Goal: Navigation & Orientation: Find specific page/section

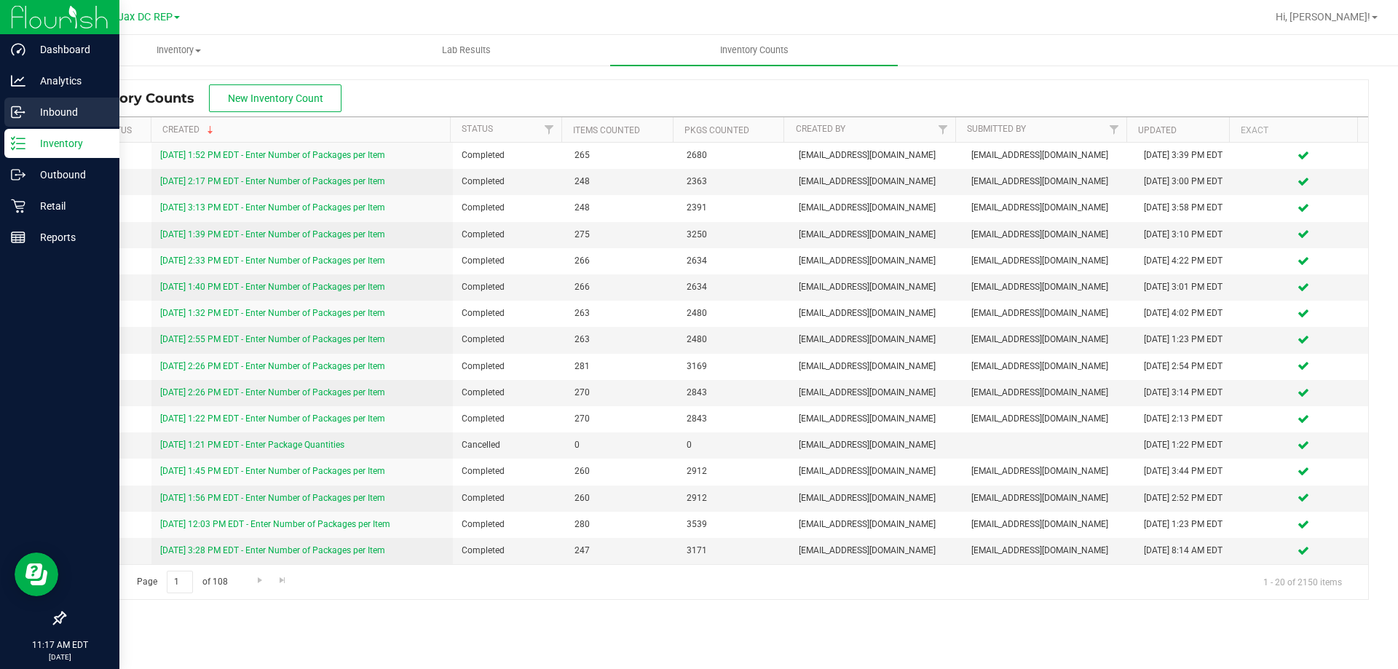
click at [17, 113] on icon at bounding box center [18, 112] width 15 height 15
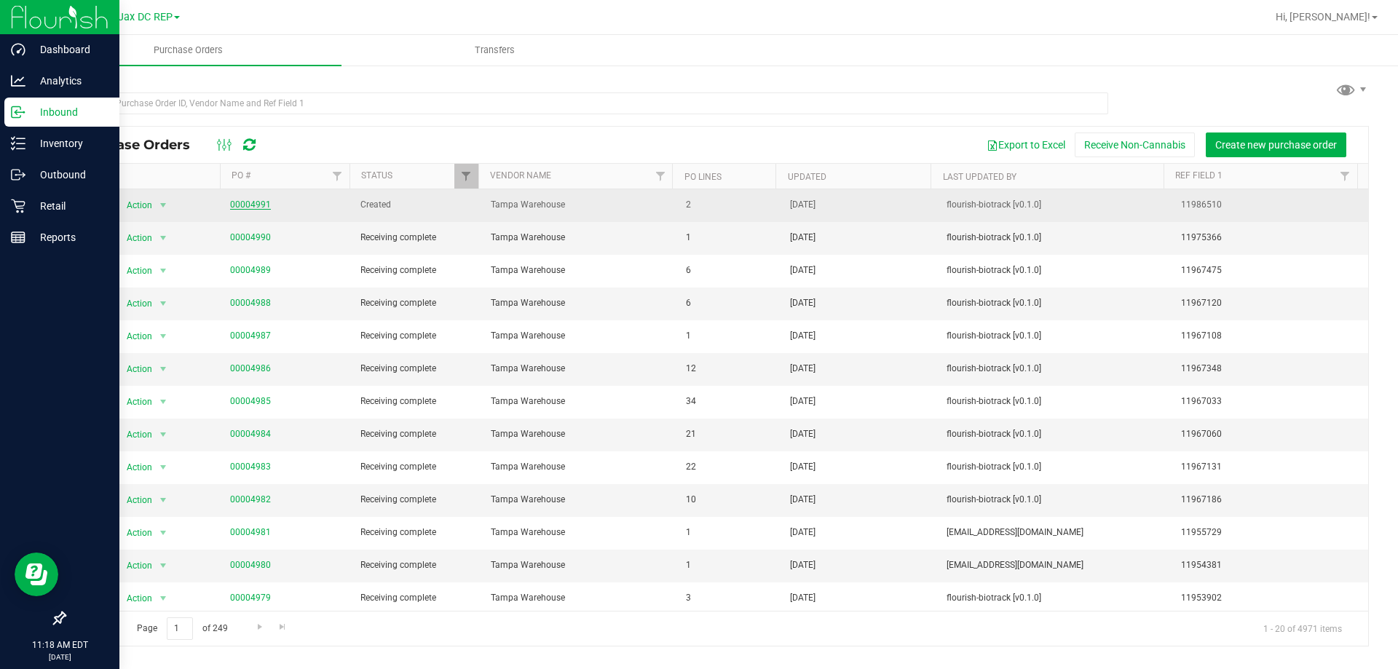
click at [253, 206] on link "00004991" at bounding box center [250, 205] width 41 height 10
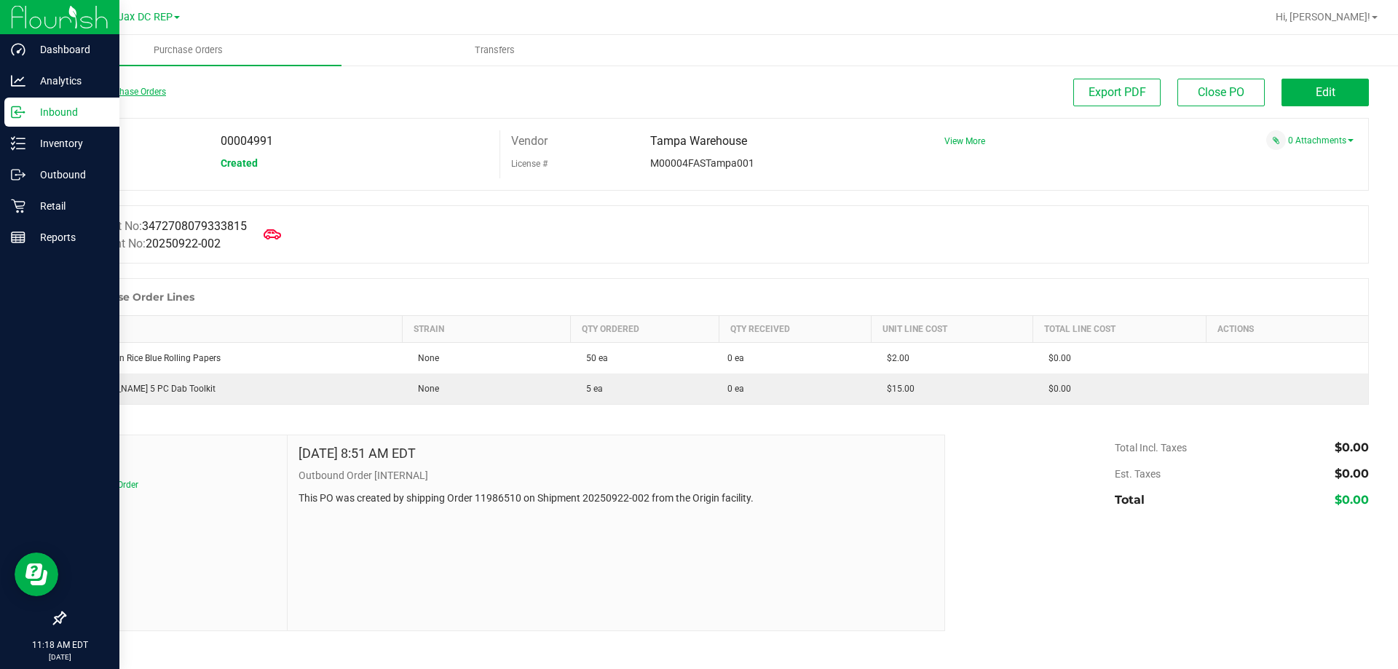
click at [83, 91] on link "Back to Purchase Orders" at bounding box center [115, 92] width 102 height 10
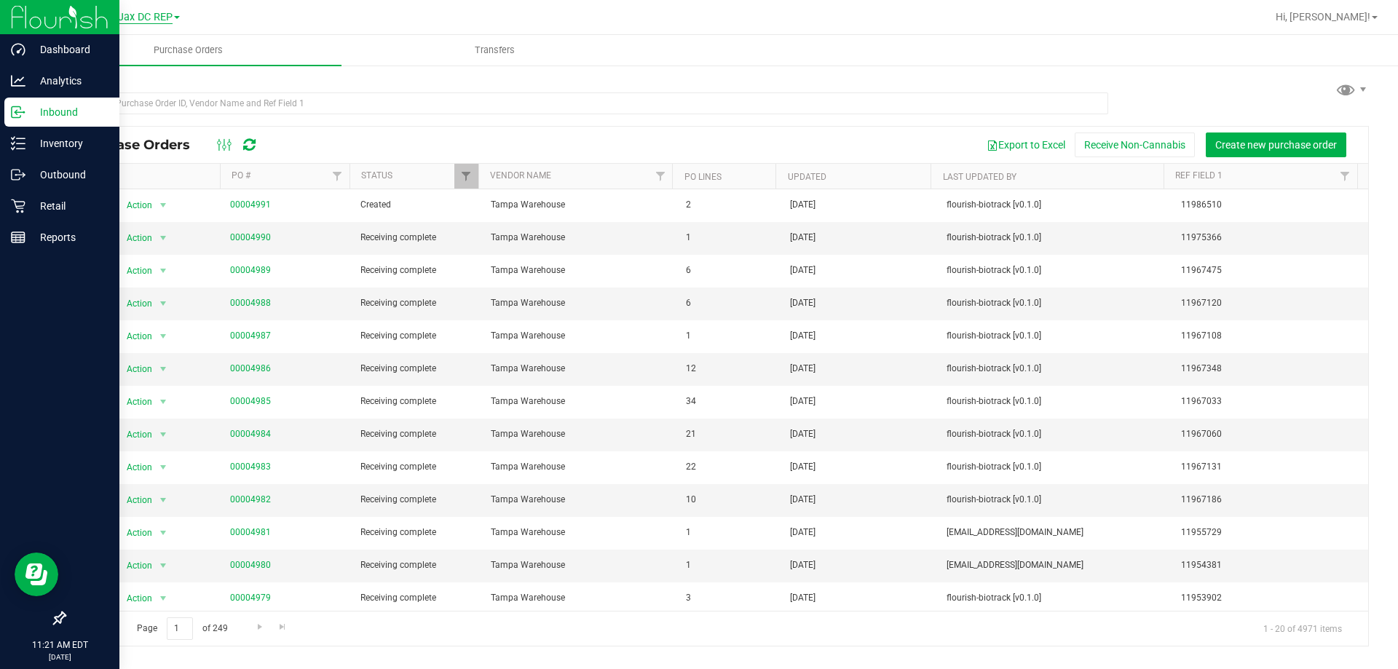
click at [167, 21] on span "Jax DC REP" at bounding box center [145, 17] width 55 height 13
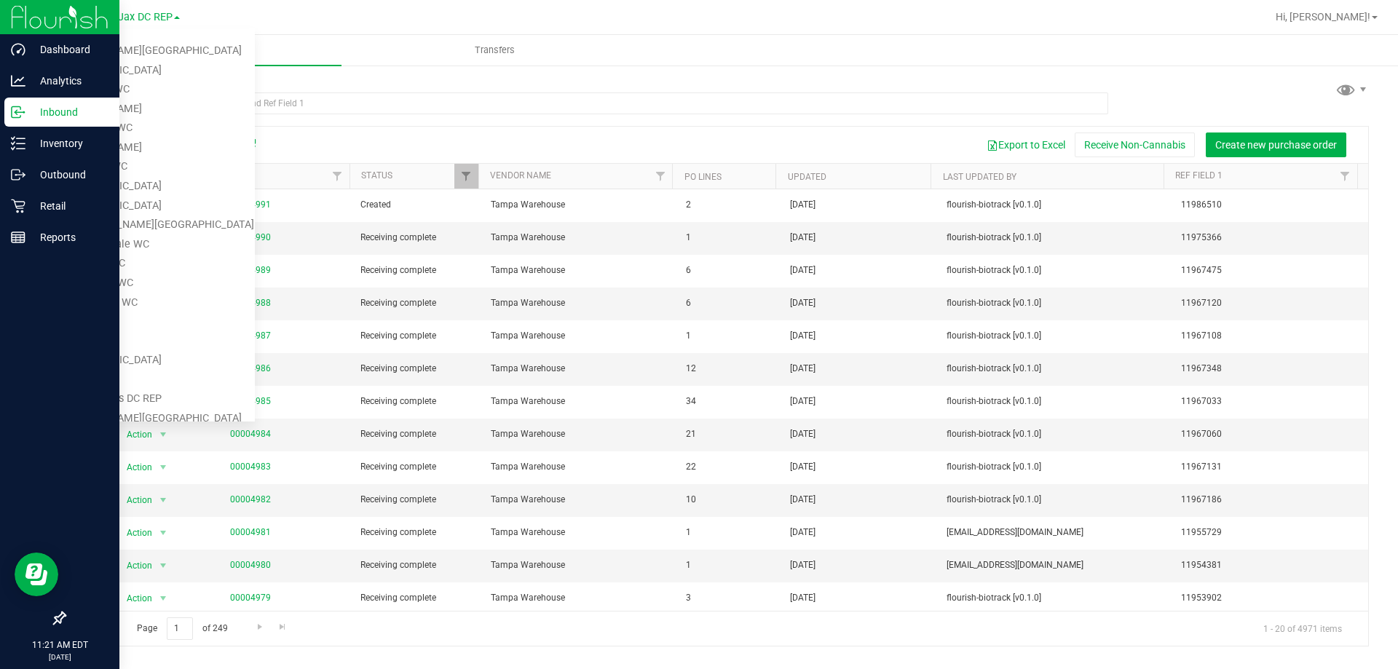
click at [425, 25] on div at bounding box center [764, 17] width 1006 height 28
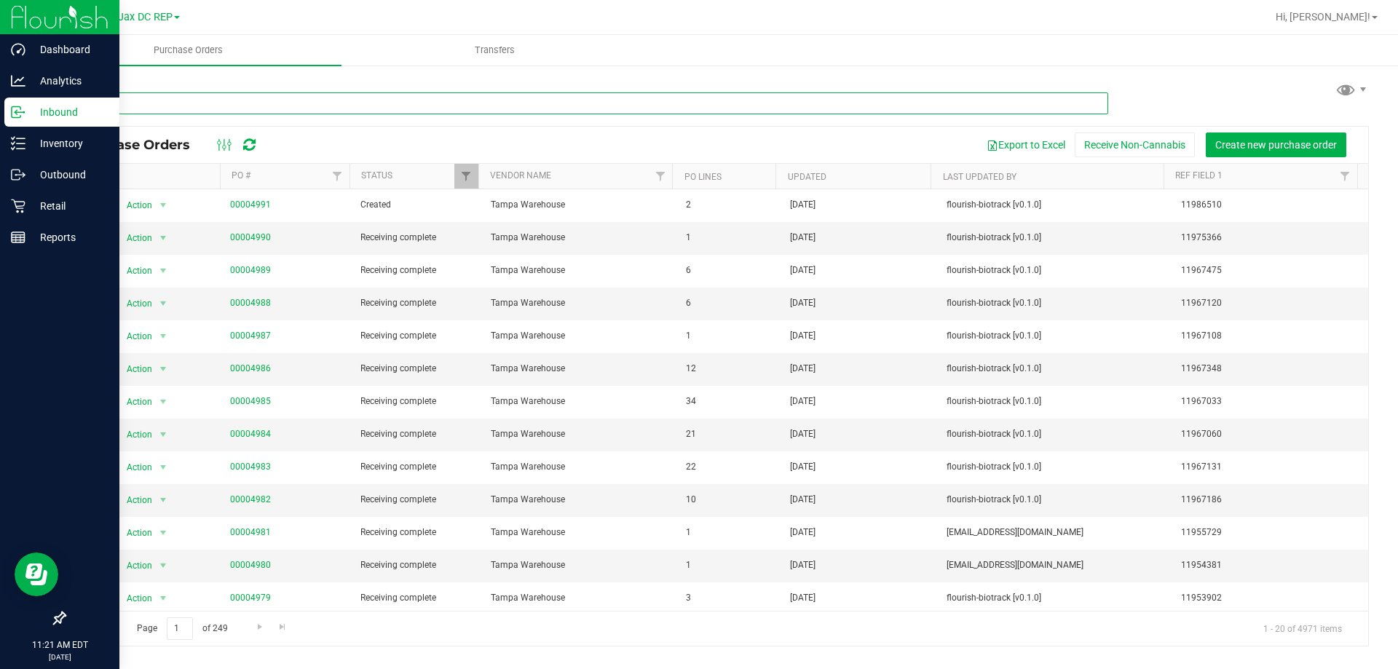
click at [107, 111] on input "text" at bounding box center [586, 103] width 1044 height 22
click at [154, 21] on span "Jax DC REP" at bounding box center [145, 17] width 55 height 13
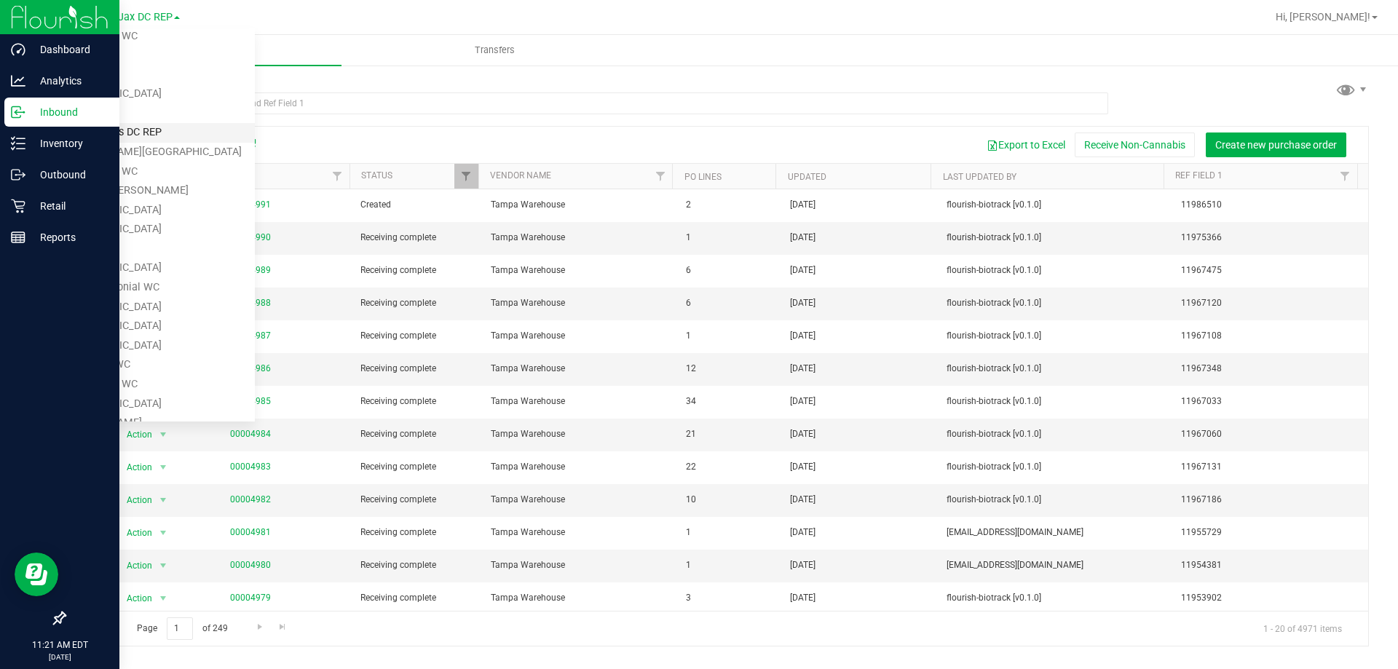
scroll to position [266, 0]
click at [74, 155] on link "[PERSON_NAME][GEOGRAPHIC_DATA]" at bounding box center [148, 153] width 213 height 20
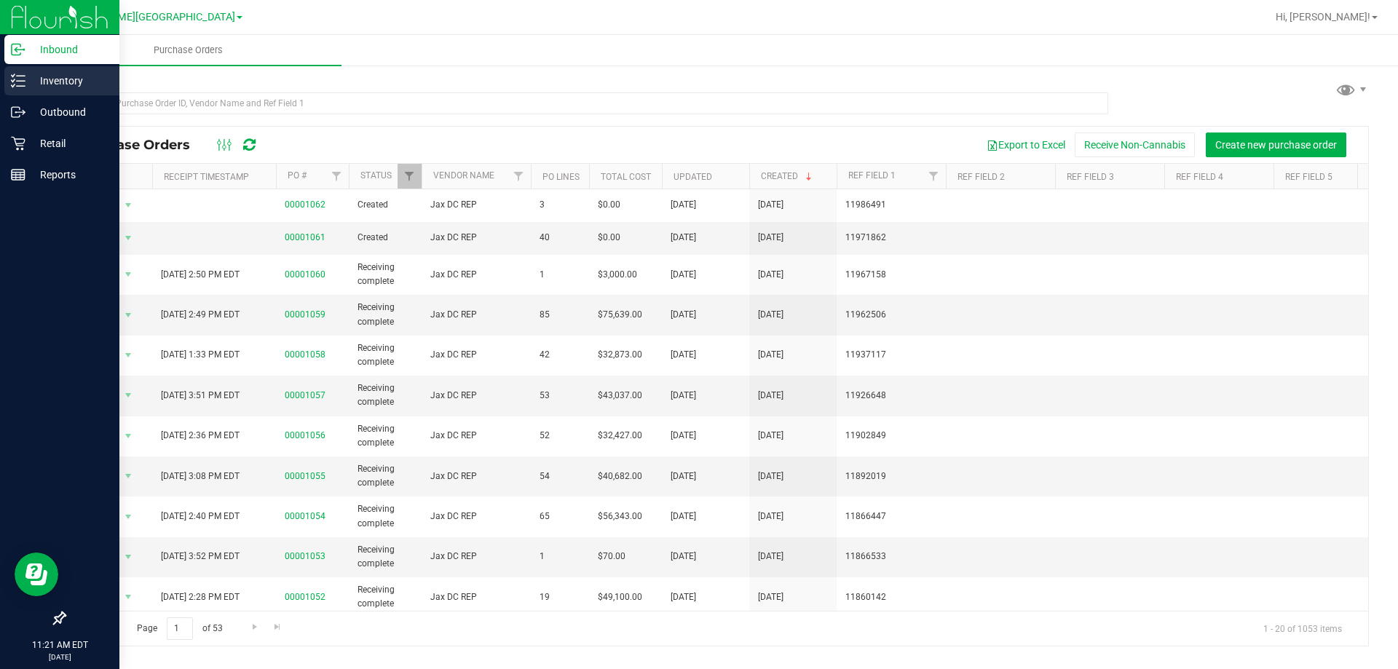
click at [16, 73] on div "Inventory" at bounding box center [61, 80] width 115 height 29
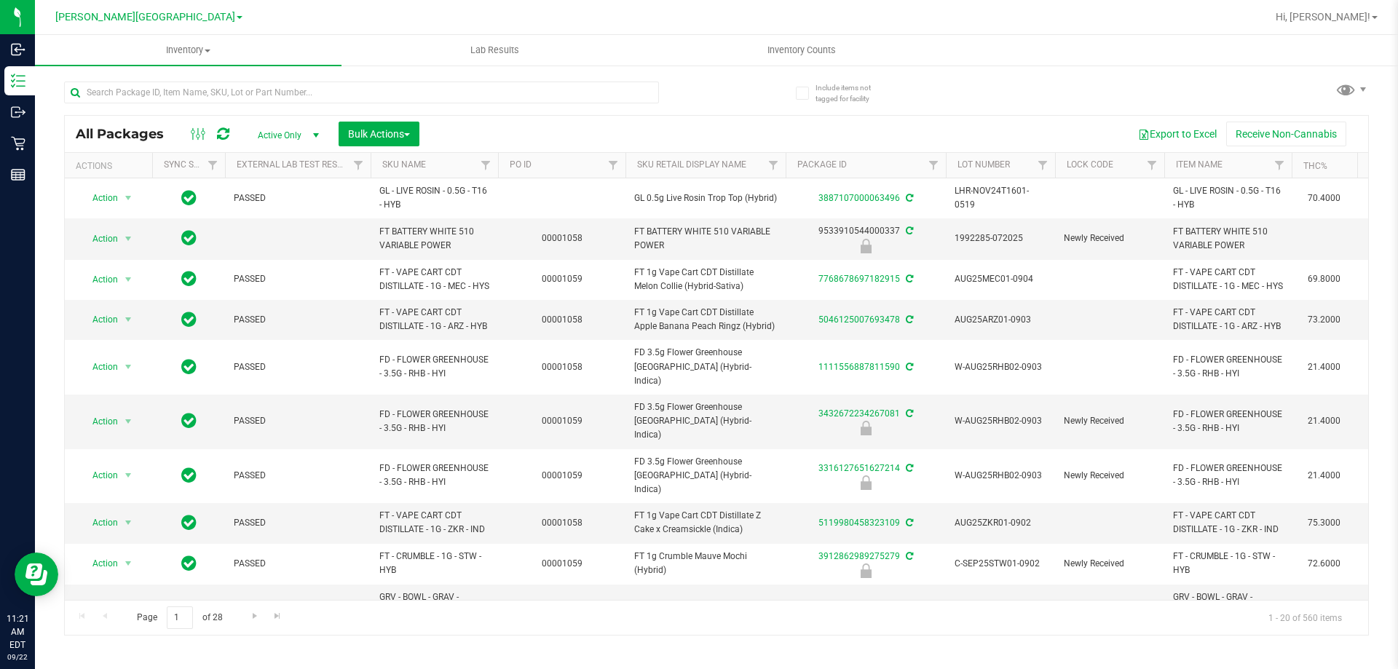
click at [237, 17] on span at bounding box center [240, 17] width 6 height 3
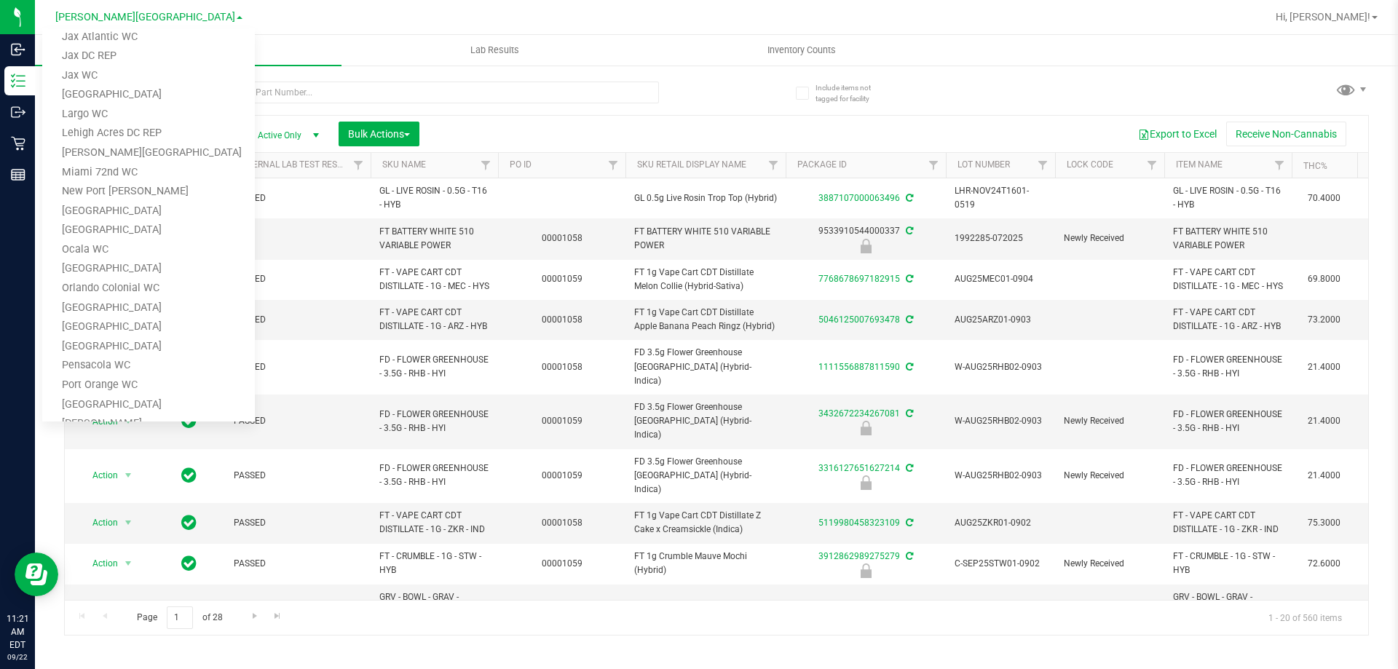
click at [237, 17] on span at bounding box center [240, 17] width 6 height 3
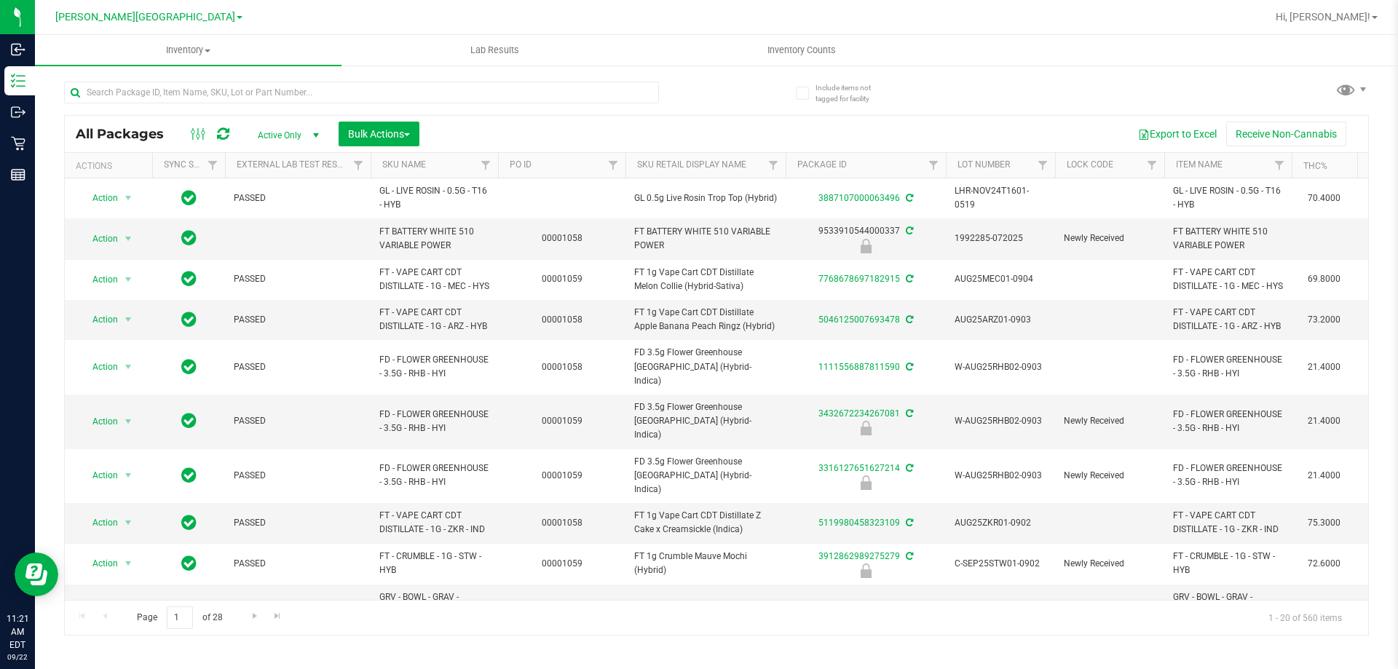
click at [265, 13] on div at bounding box center [764, 17] width 1006 height 28
